Goal: Information Seeking & Learning: Understand process/instructions

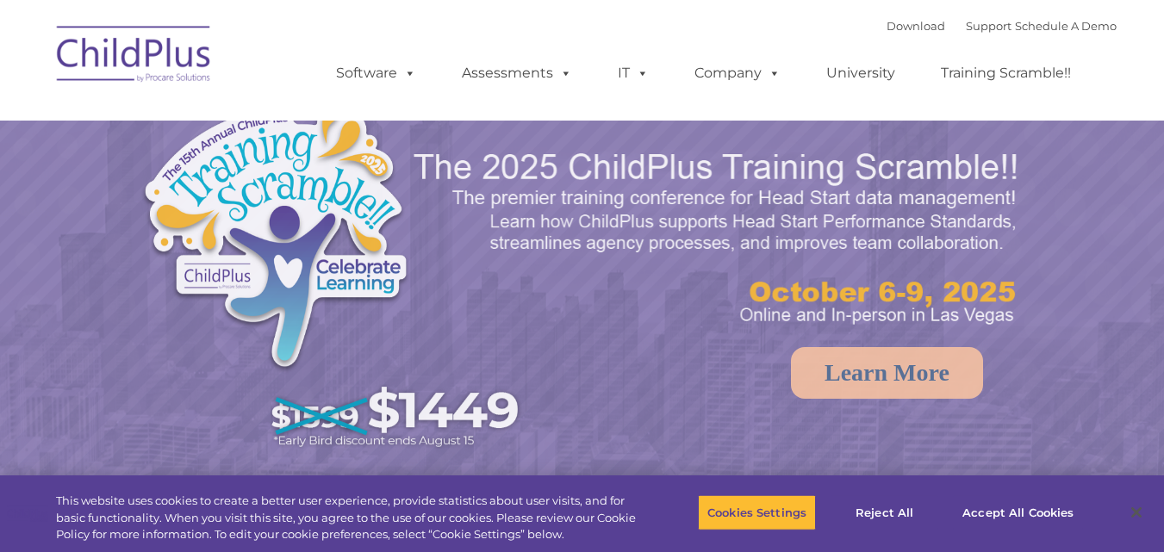
select select "MEDIUM"
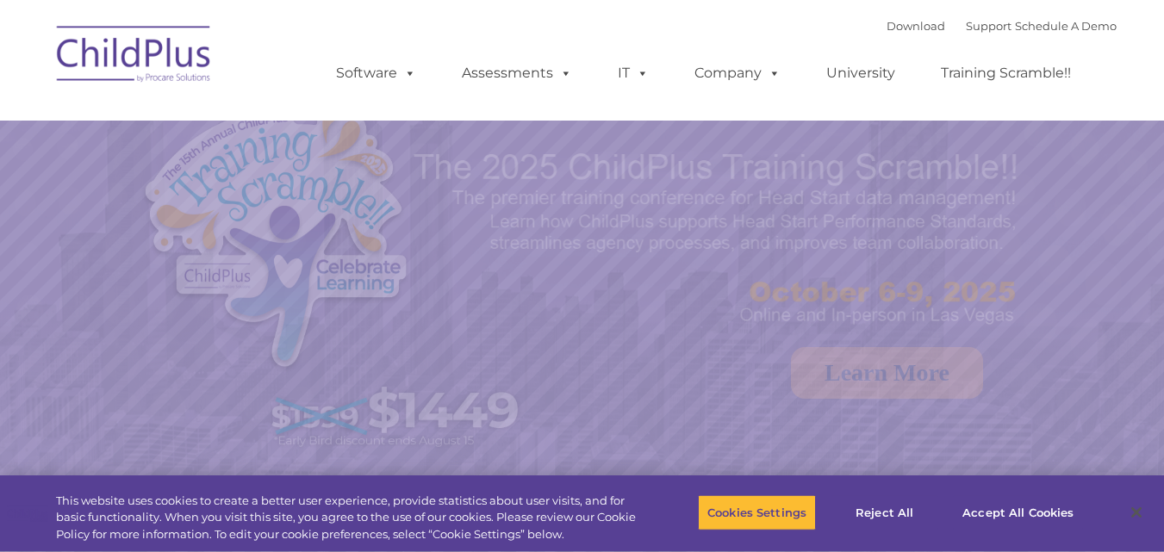
select select "MEDIUM"
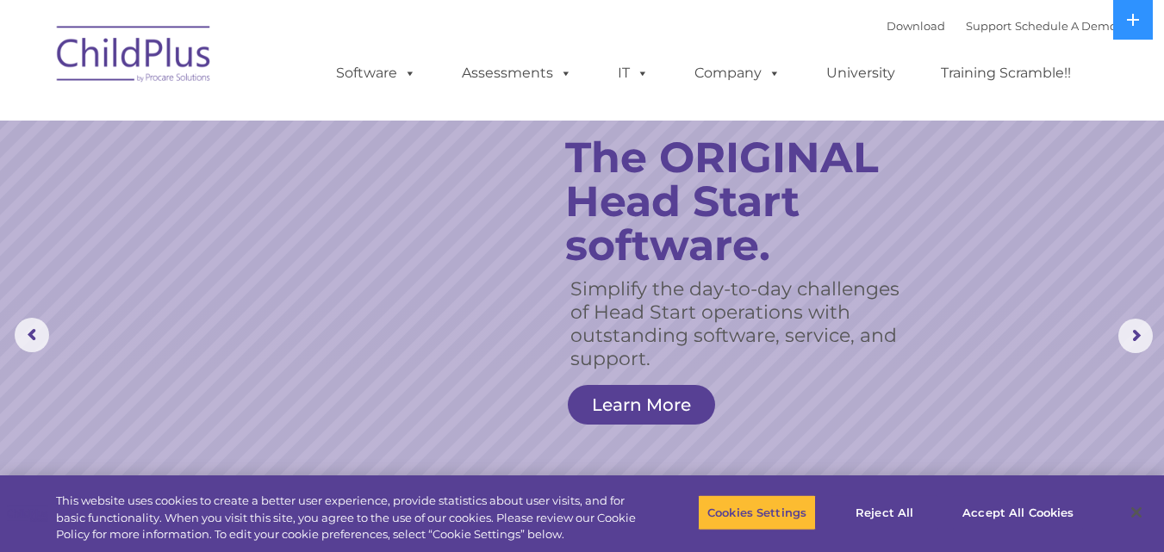
drag, startPoint x: 1176, startPoint y: 1, endPoint x: 827, endPoint y: 26, distance: 349.8
click at [827, 25] on div "Download Support | Schedule A Demo  MENU MENU Software ChildPlus: The original…" at bounding box center [709, 60] width 815 height 95
